Goal: Task Accomplishment & Management: Manage account settings

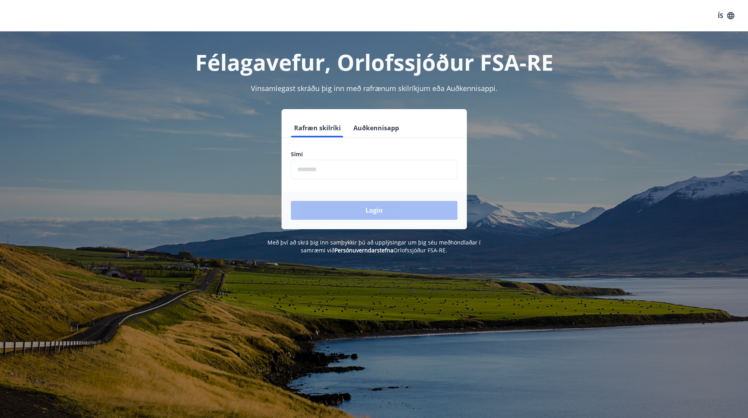
click at [337, 170] on input "phone" at bounding box center [374, 169] width 166 height 19
type input "********"
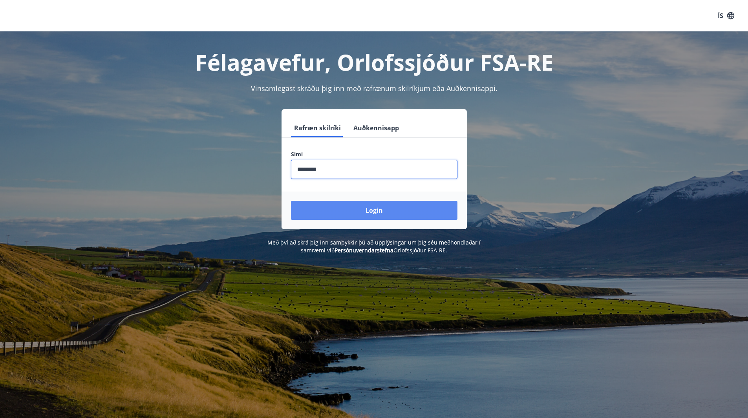
click at [384, 212] on button "Login" at bounding box center [374, 210] width 166 height 19
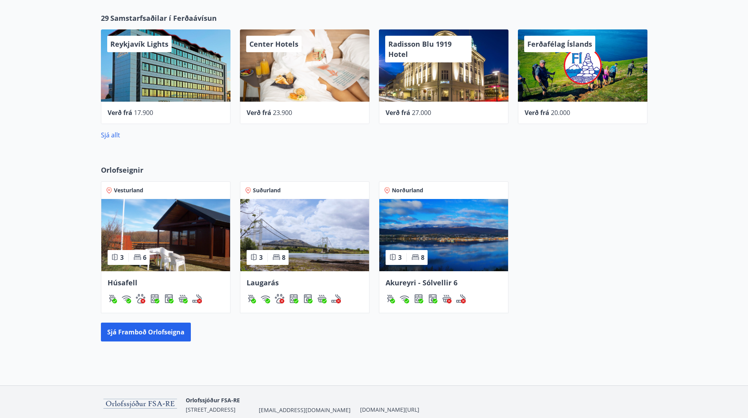
scroll to position [381, 0]
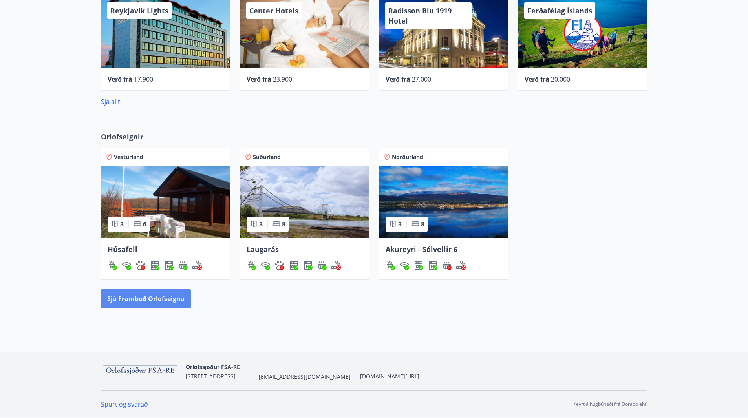
click at [159, 301] on button "Sjá framboð orlofseigna" at bounding box center [146, 298] width 90 height 19
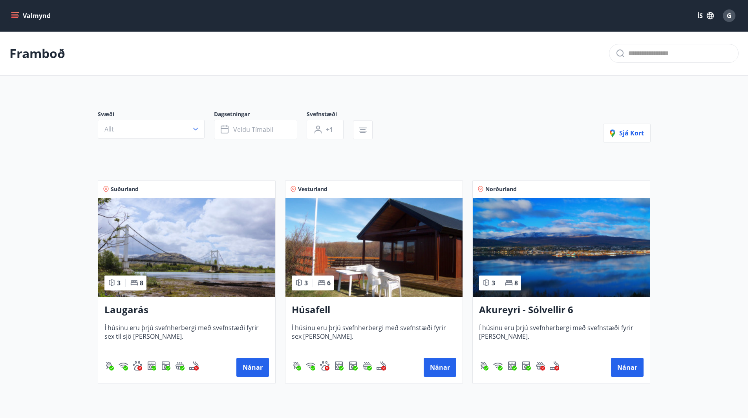
scroll to position [69, 0]
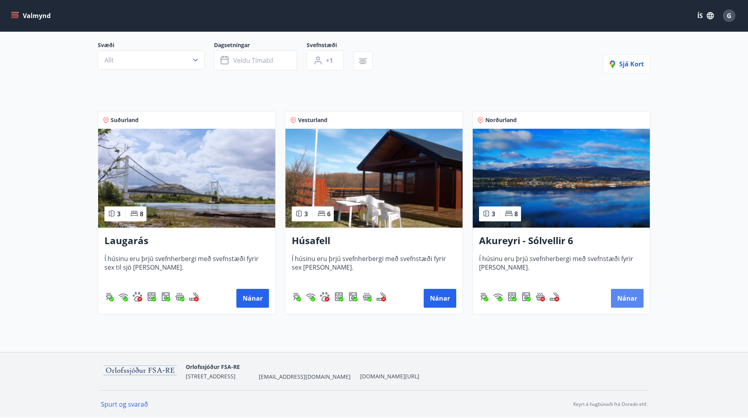
click at [631, 296] on button "Nánar" at bounding box center [627, 298] width 33 height 19
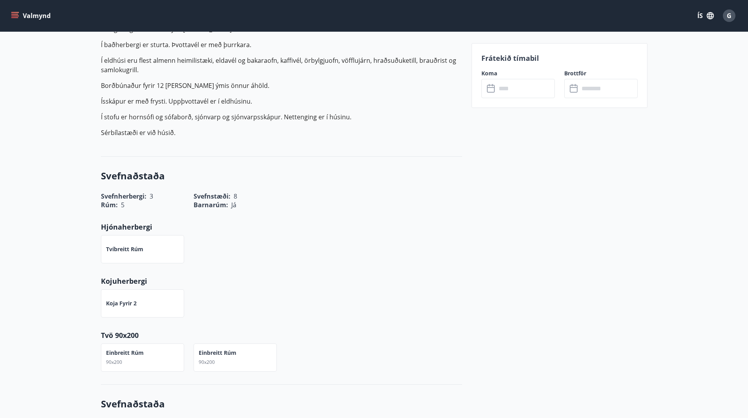
scroll to position [157, 0]
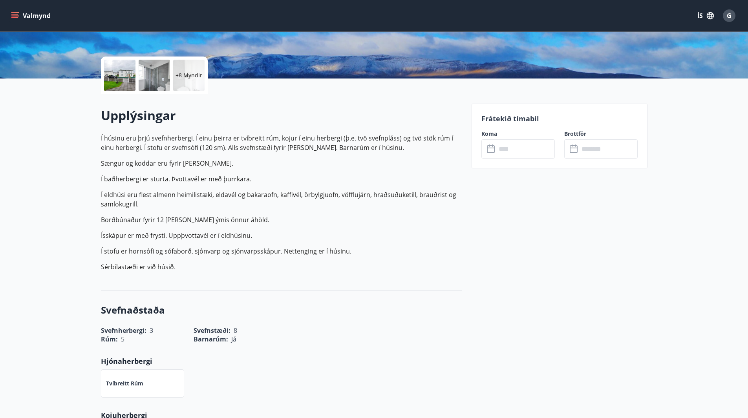
click at [509, 152] on input "text" at bounding box center [525, 148] width 58 height 19
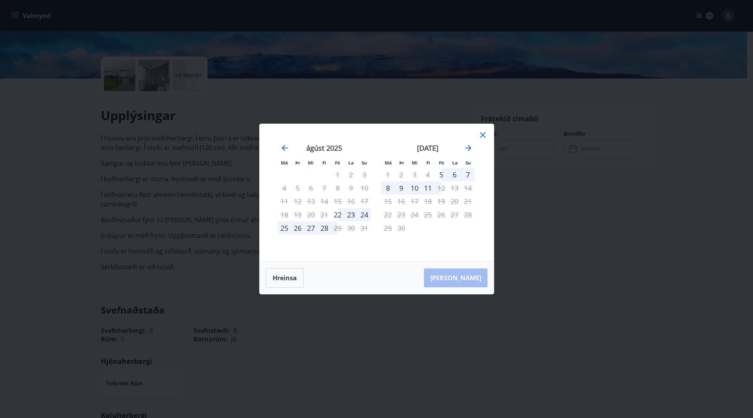
click at [483, 136] on icon at bounding box center [482, 134] width 9 height 9
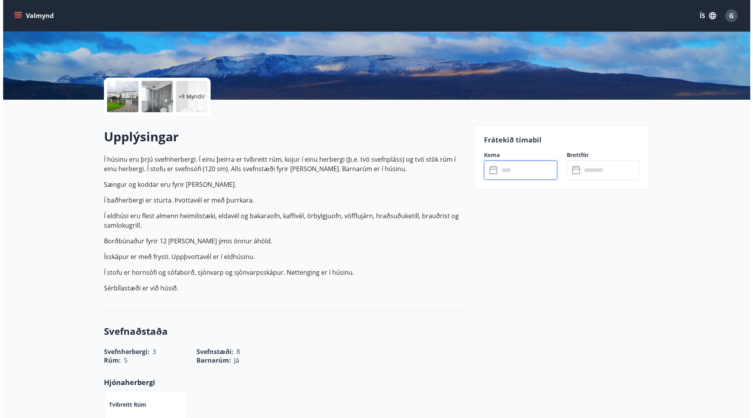
scroll to position [0, 0]
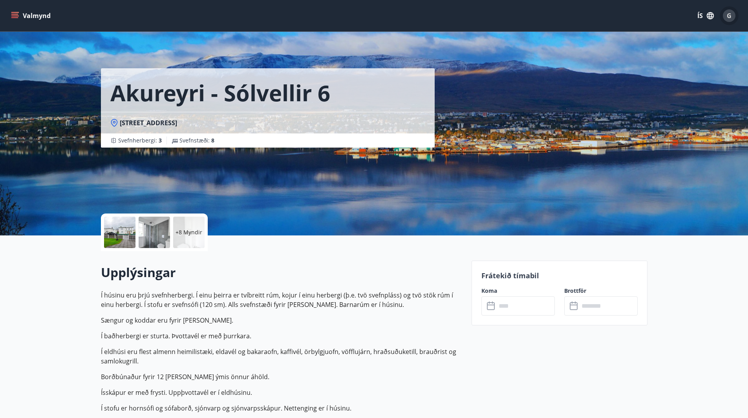
click at [731, 16] on div "G" at bounding box center [728, 15] width 13 height 13
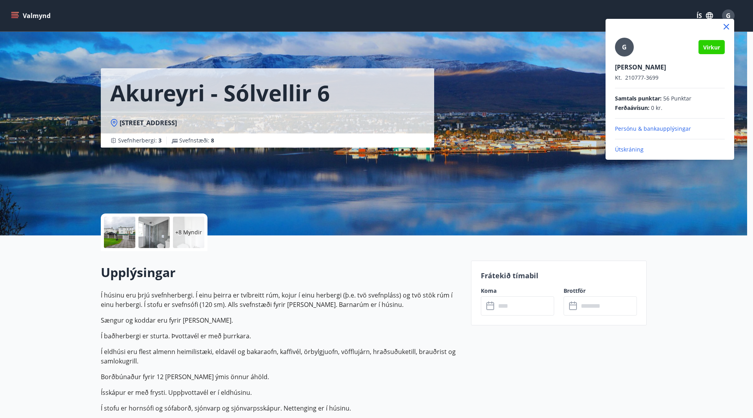
click at [637, 151] on p "Útskráning" at bounding box center [670, 150] width 110 height 8
